Goal: Task Accomplishment & Management: Manage account settings

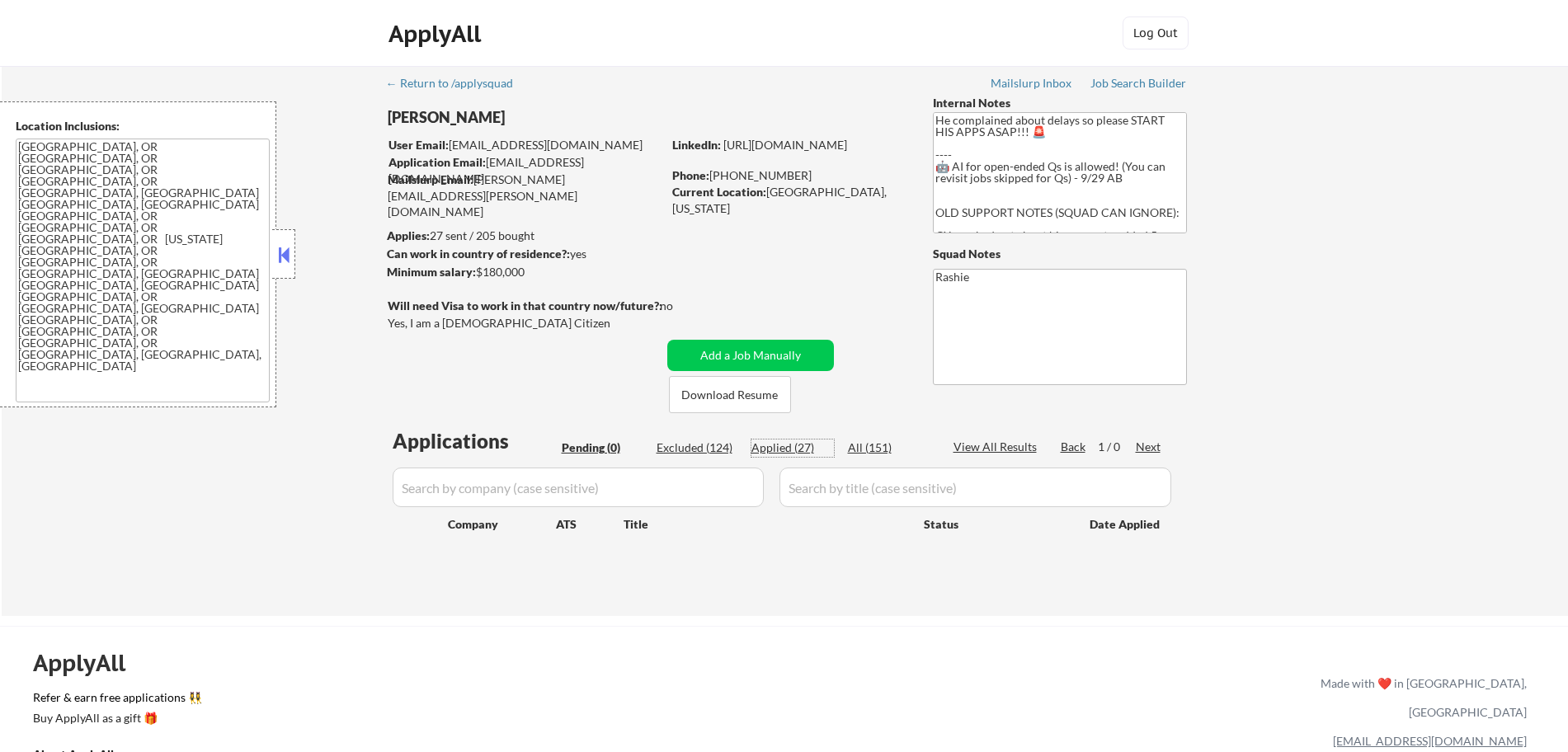
click at [802, 443] on div "Applied (27)" at bounding box center [792, 448] width 82 height 17
select select ""applied""
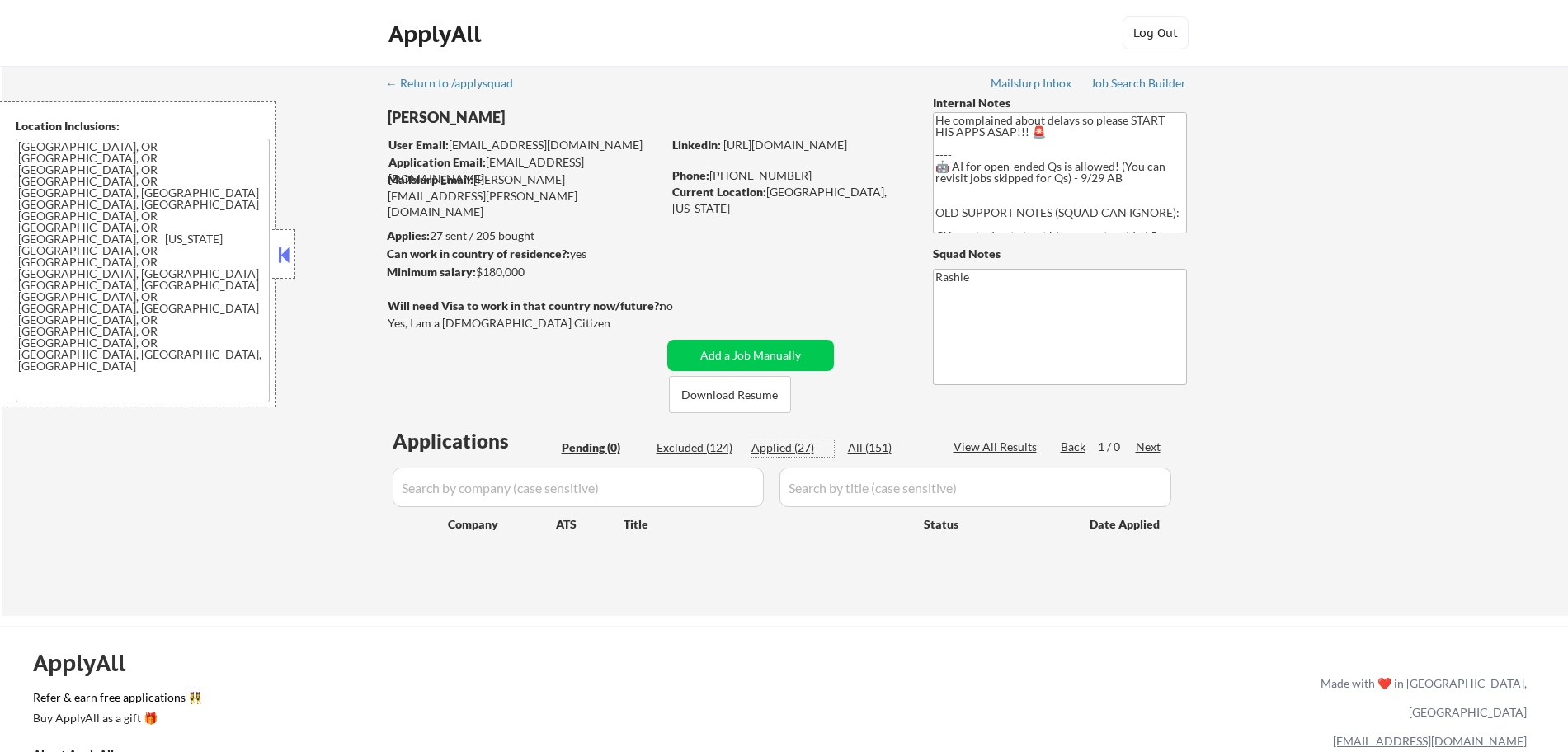
select select ""applied""
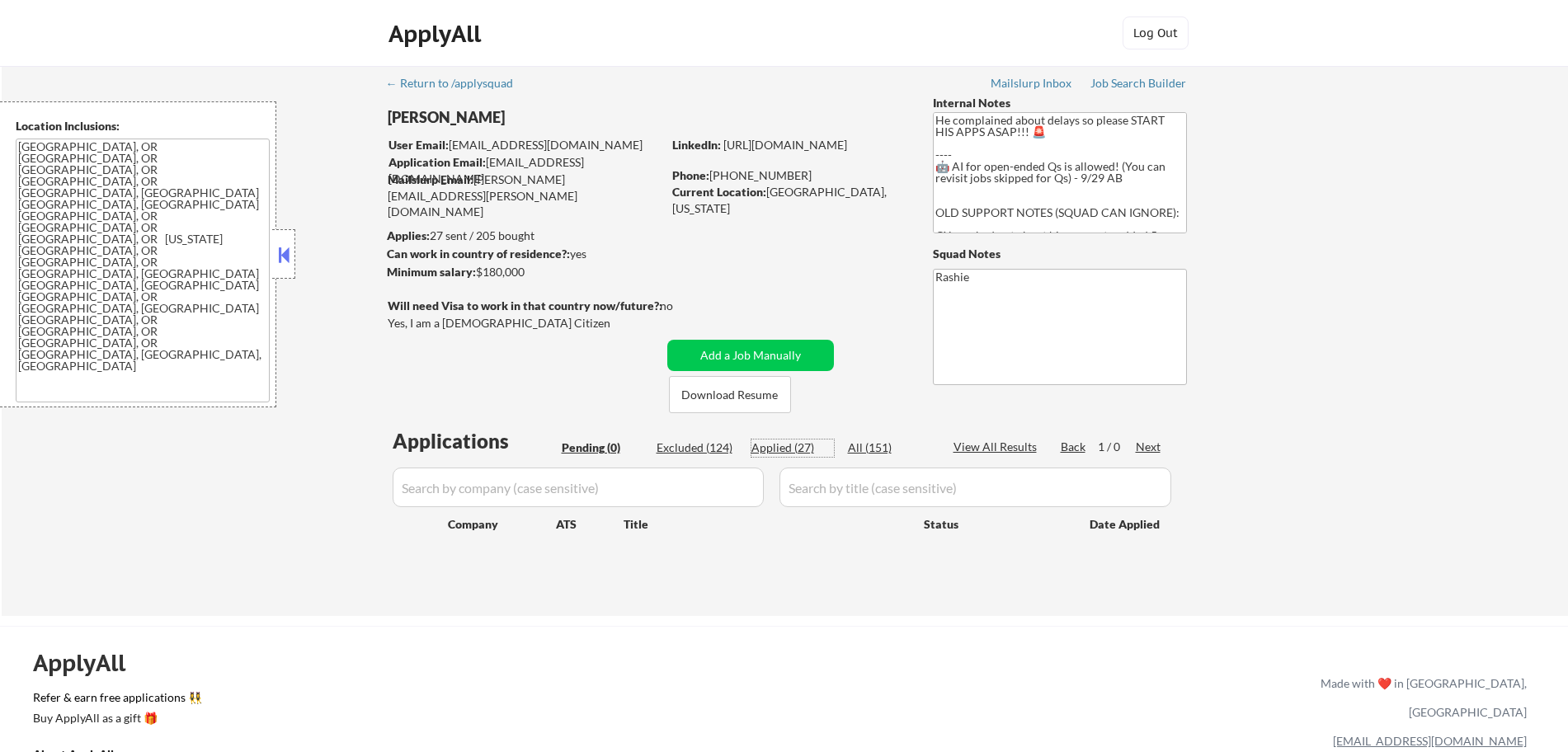
select select ""applied""
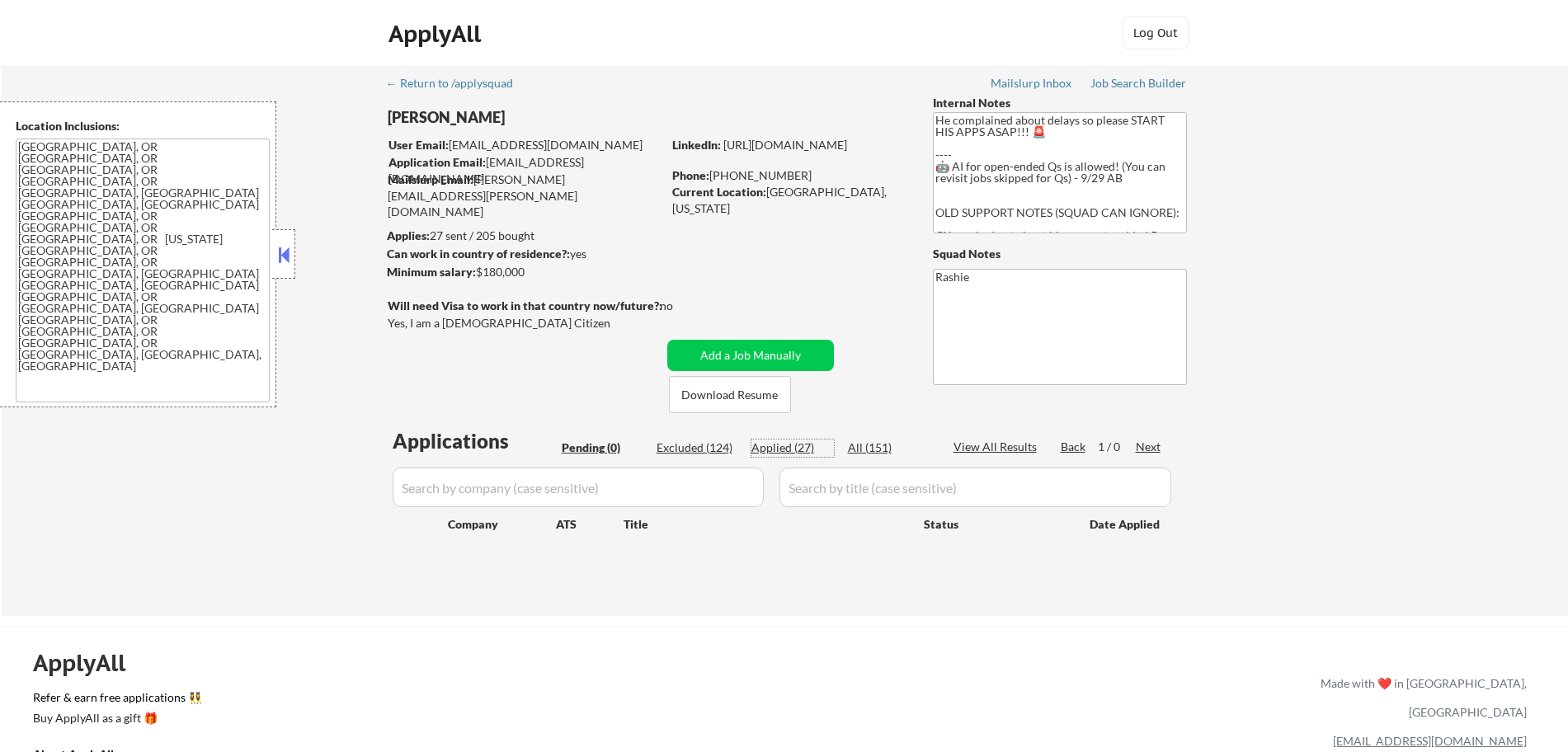
select select ""applied""
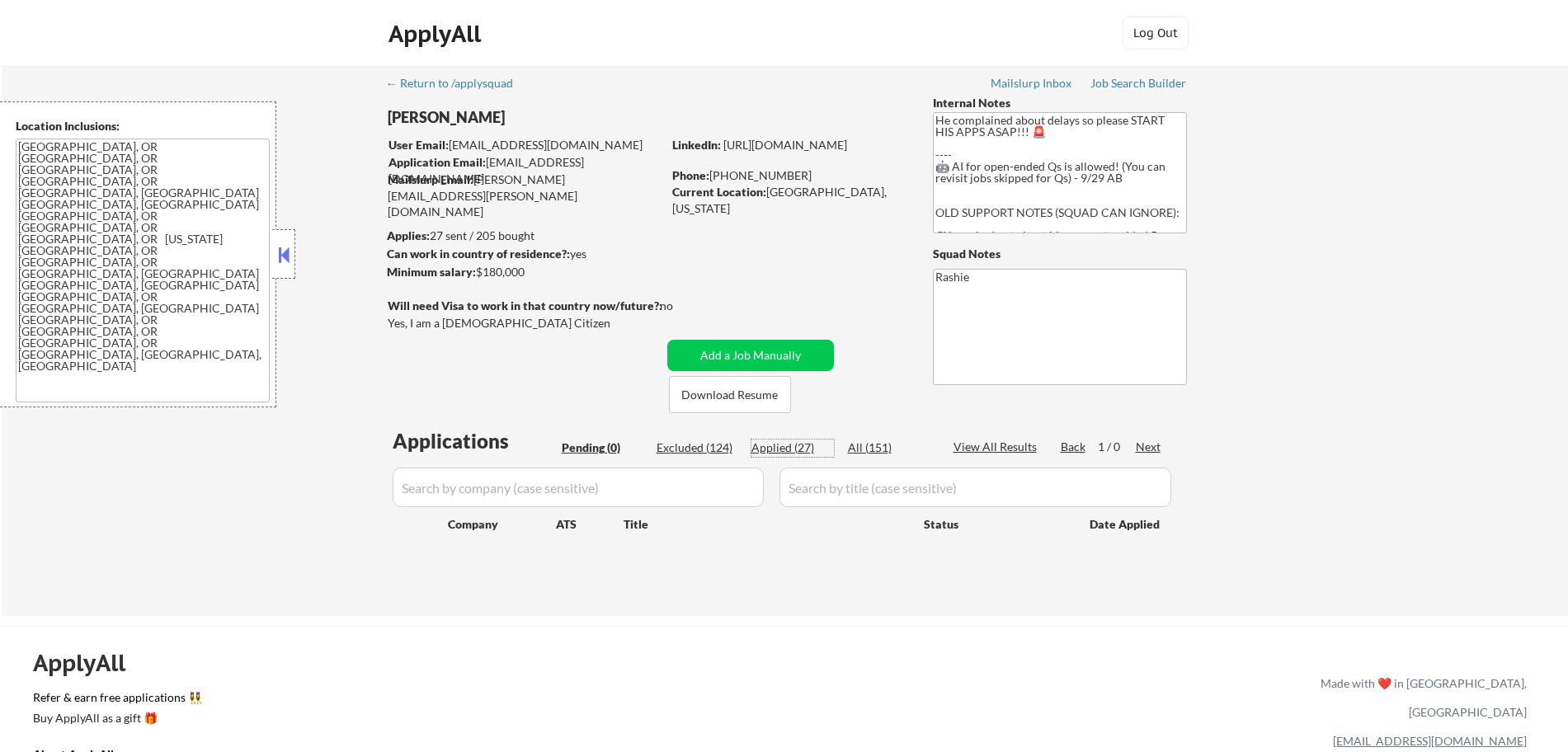
select select ""applied""
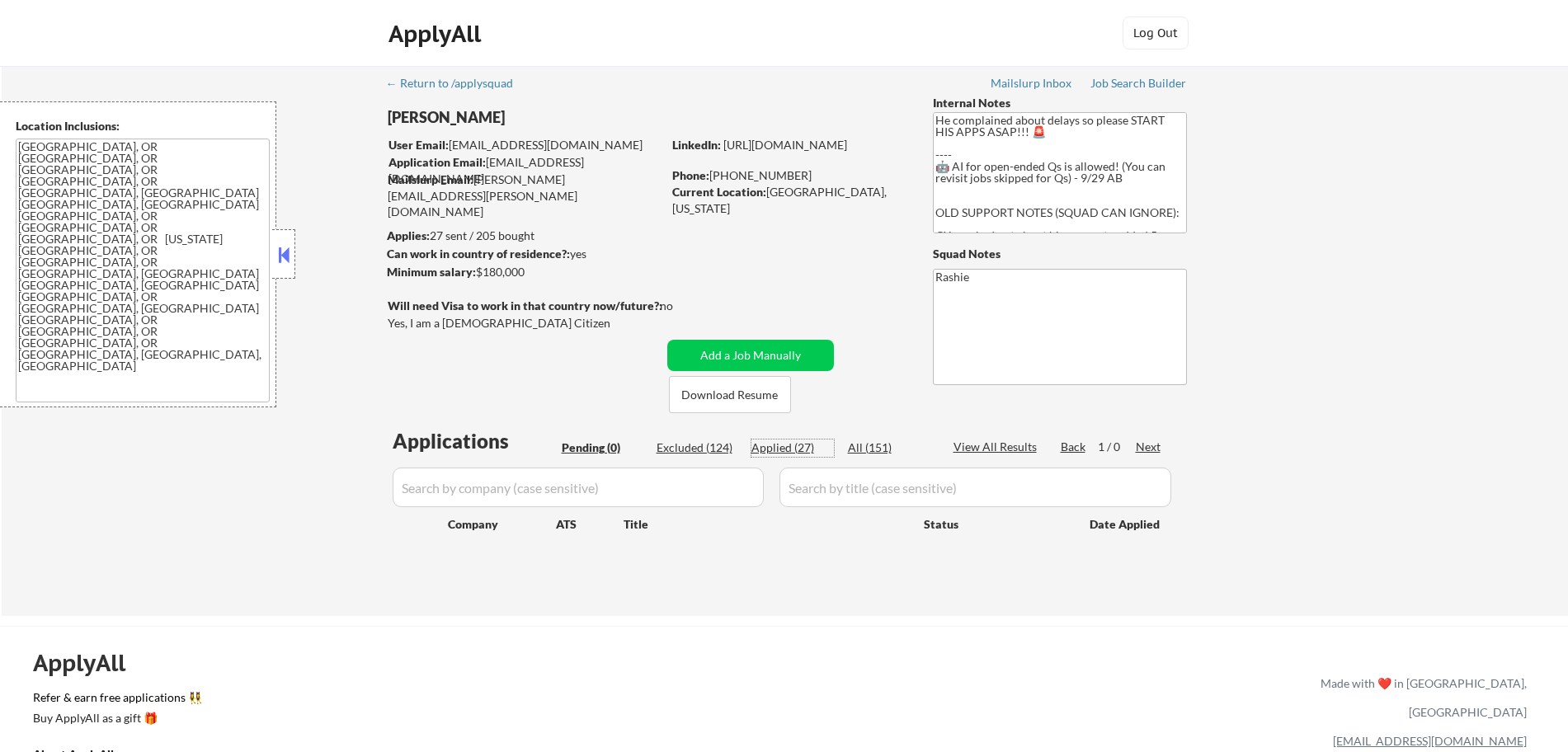
select select ""applied""
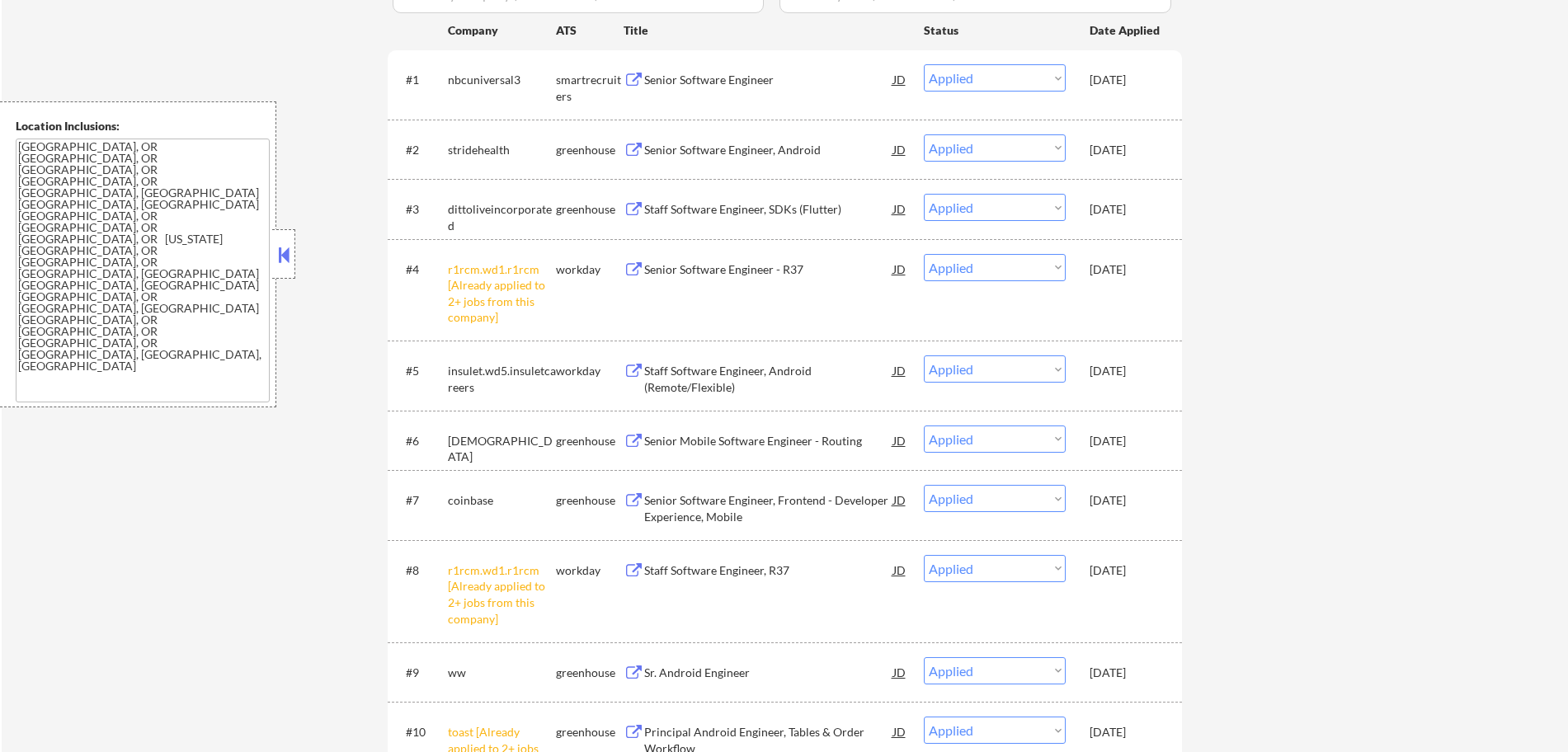
scroll to position [494, 0]
